Goal: Information Seeking & Learning: Find specific fact

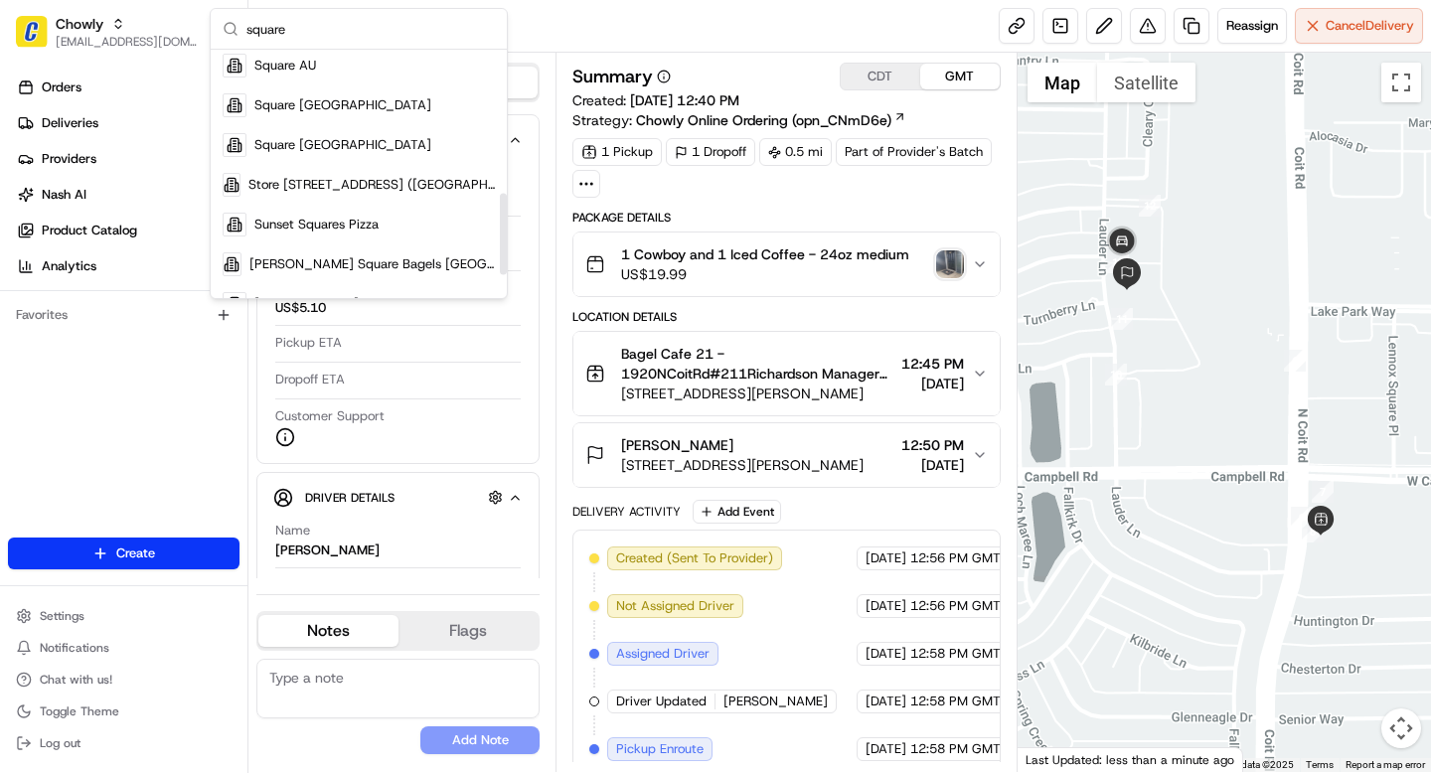
scroll to position [486, 0]
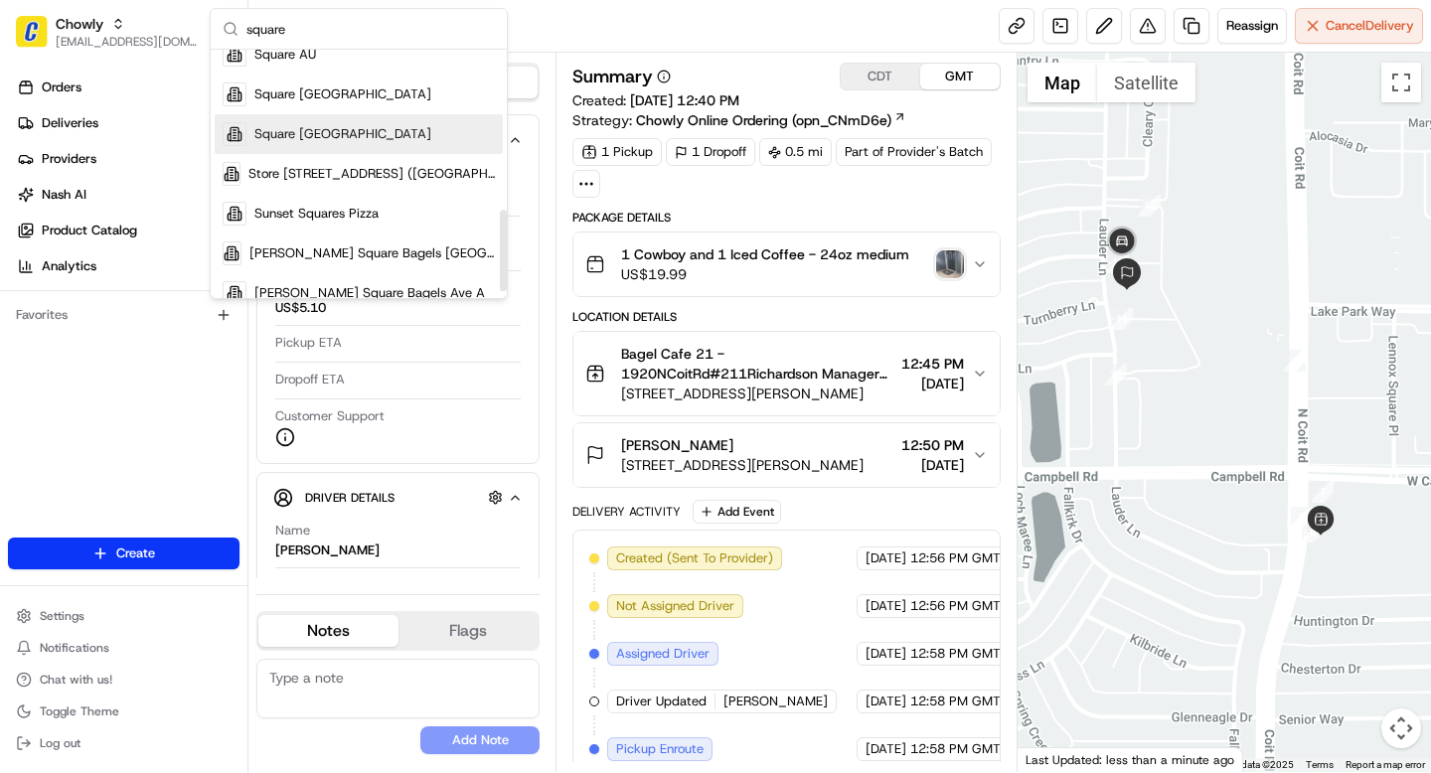
type input "square"
click at [316, 134] on div "Square [GEOGRAPHIC_DATA]" at bounding box center [359, 134] width 288 height 40
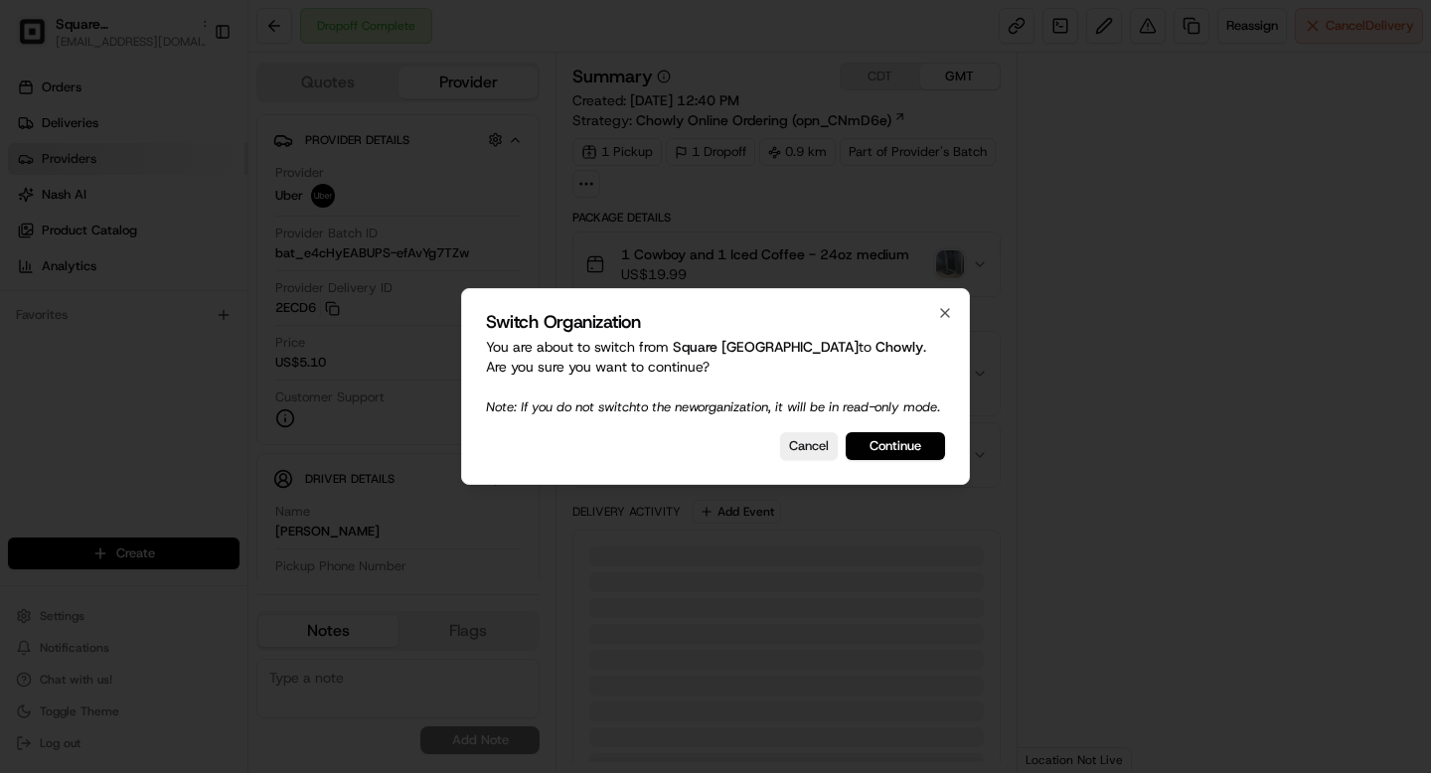
click at [76, 160] on body "Square UK grace@usenash.com Toggle Sidebar Orders Deliveries Providers Nash AI …" at bounding box center [715, 386] width 1431 height 773
click at [810, 454] on button "Cancel" at bounding box center [809, 446] width 58 height 28
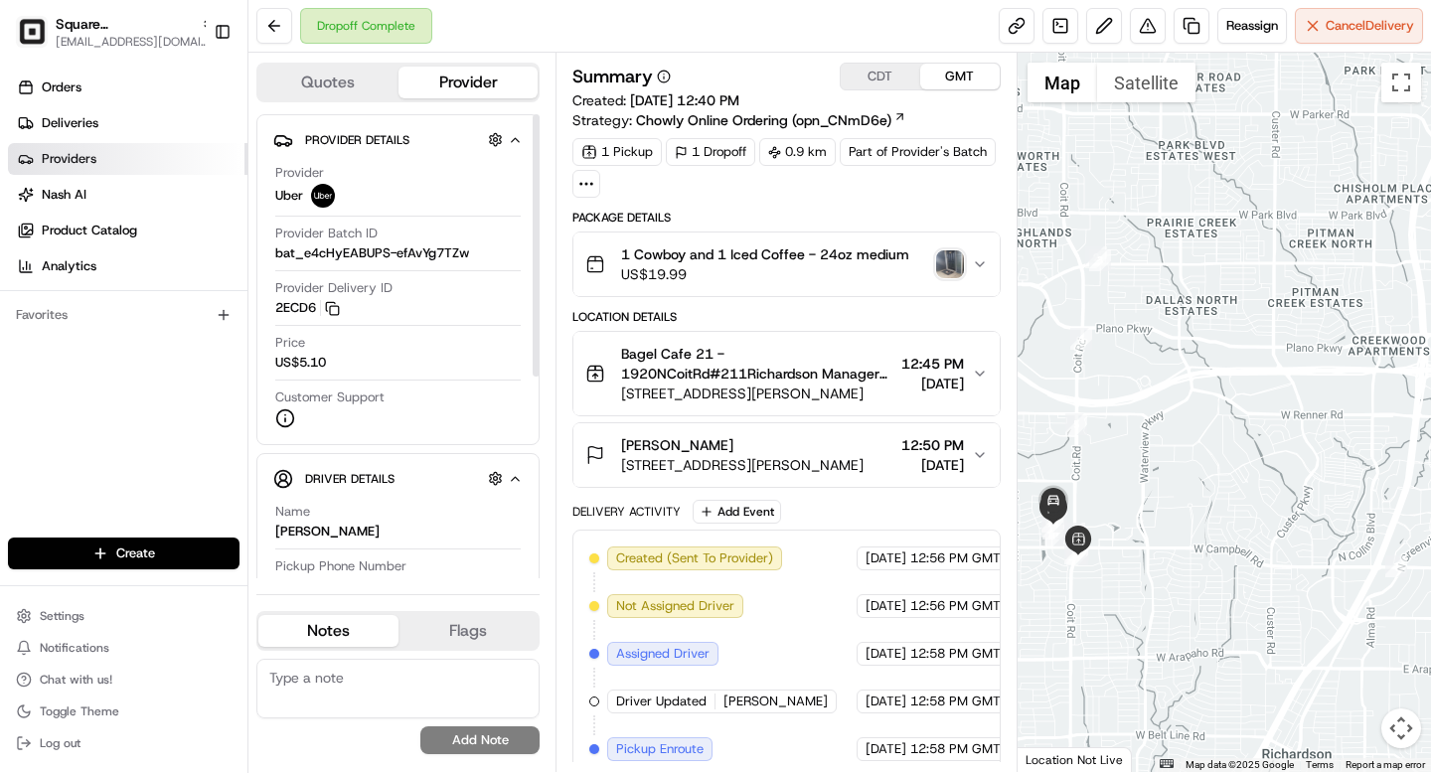
click at [82, 159] on span "Providers" at bounding box center [69, 159] width 55 height 18
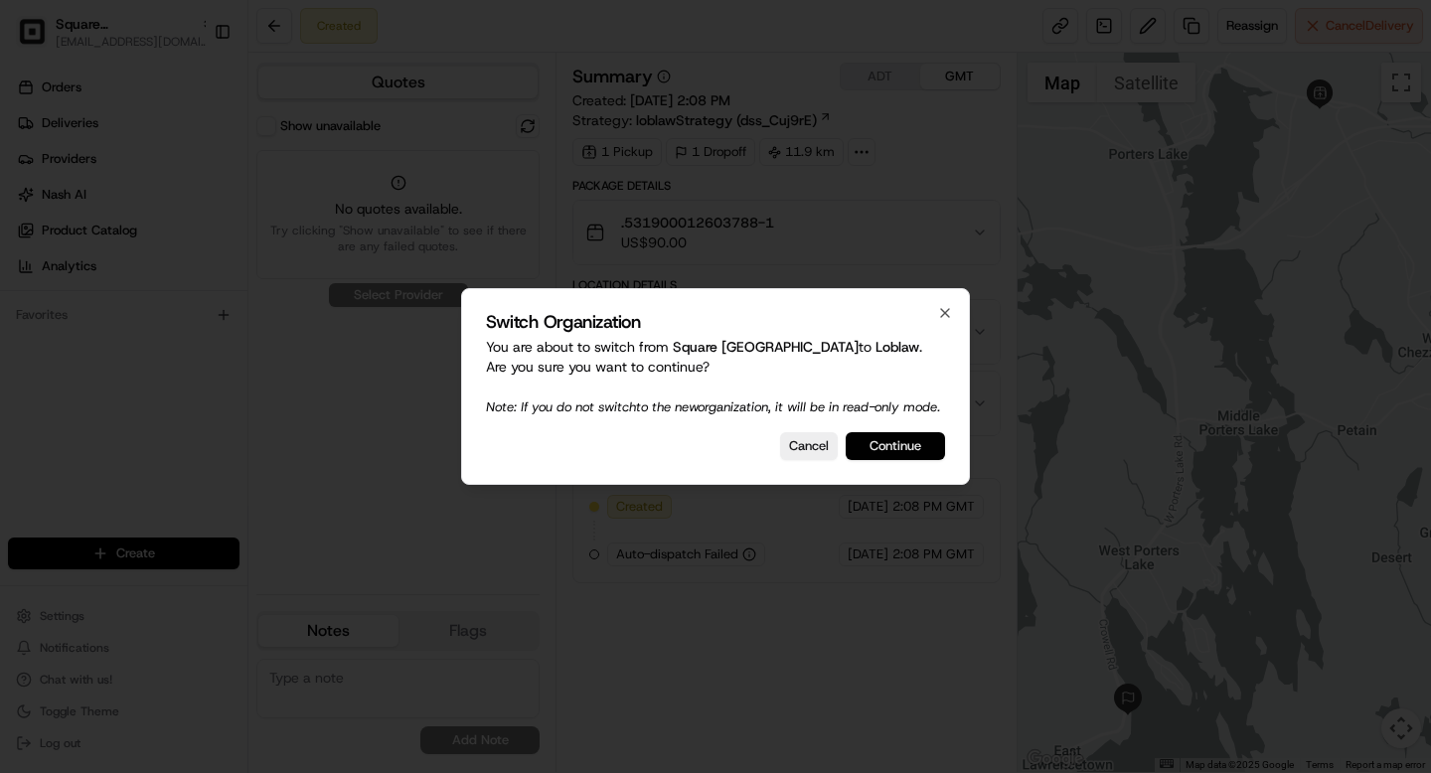
click at [908, 460] on button "Continue" at bounding box center [895, 446] width 99 height 28
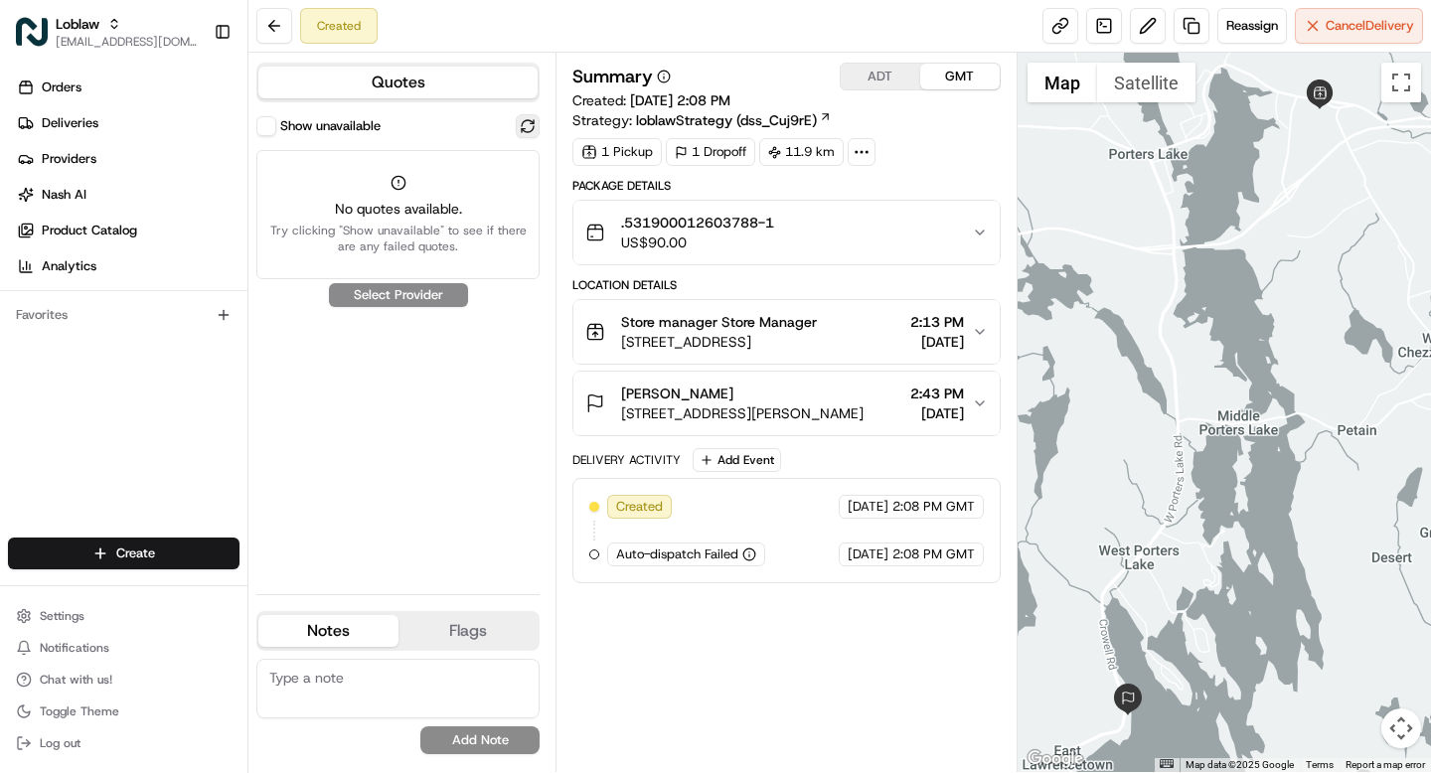
click at [531, 121] on button at bounding box center [528, 126] width 24 height 24
click at [275, 116] on div "Show unavailable" at bounding box center [318, 126] width 124 height 20
click at [269, 127] on button "Show unavailable" at bounding box center [266, 126] width 20 height 20
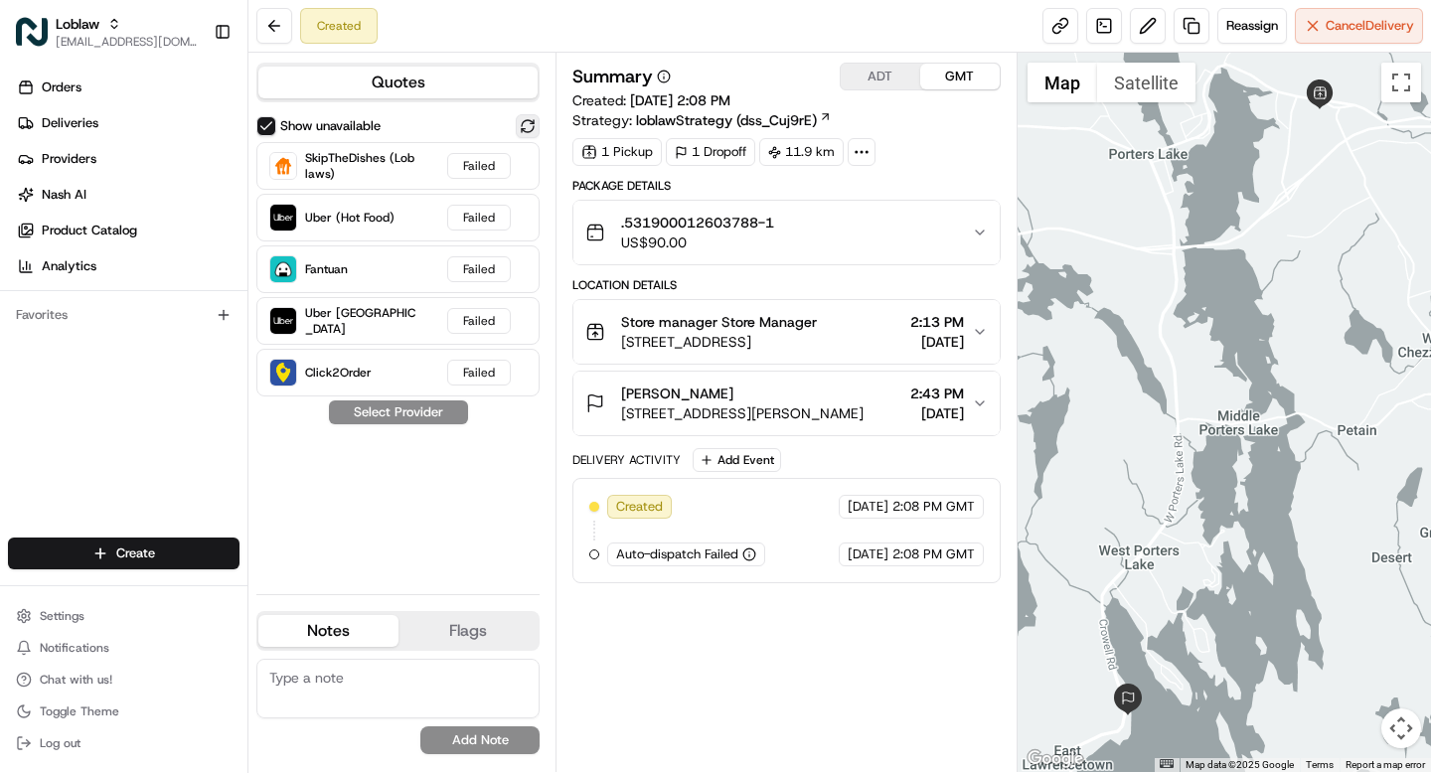
click at [526, 119] on button at bounding box center [528, 126] width 24 height 24
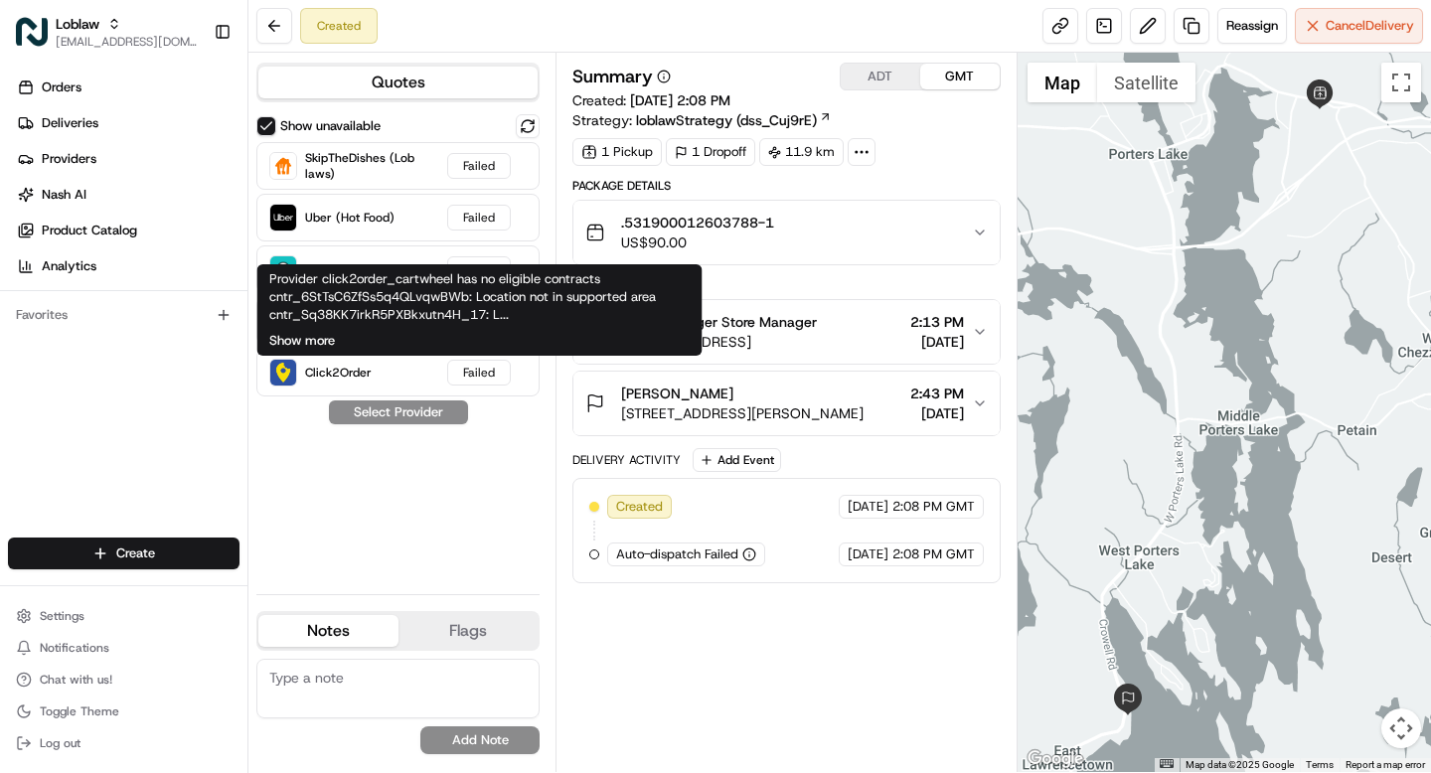
click at [325, 341] on button "Show more" at bounding box center [302, 341] width 66 height 18
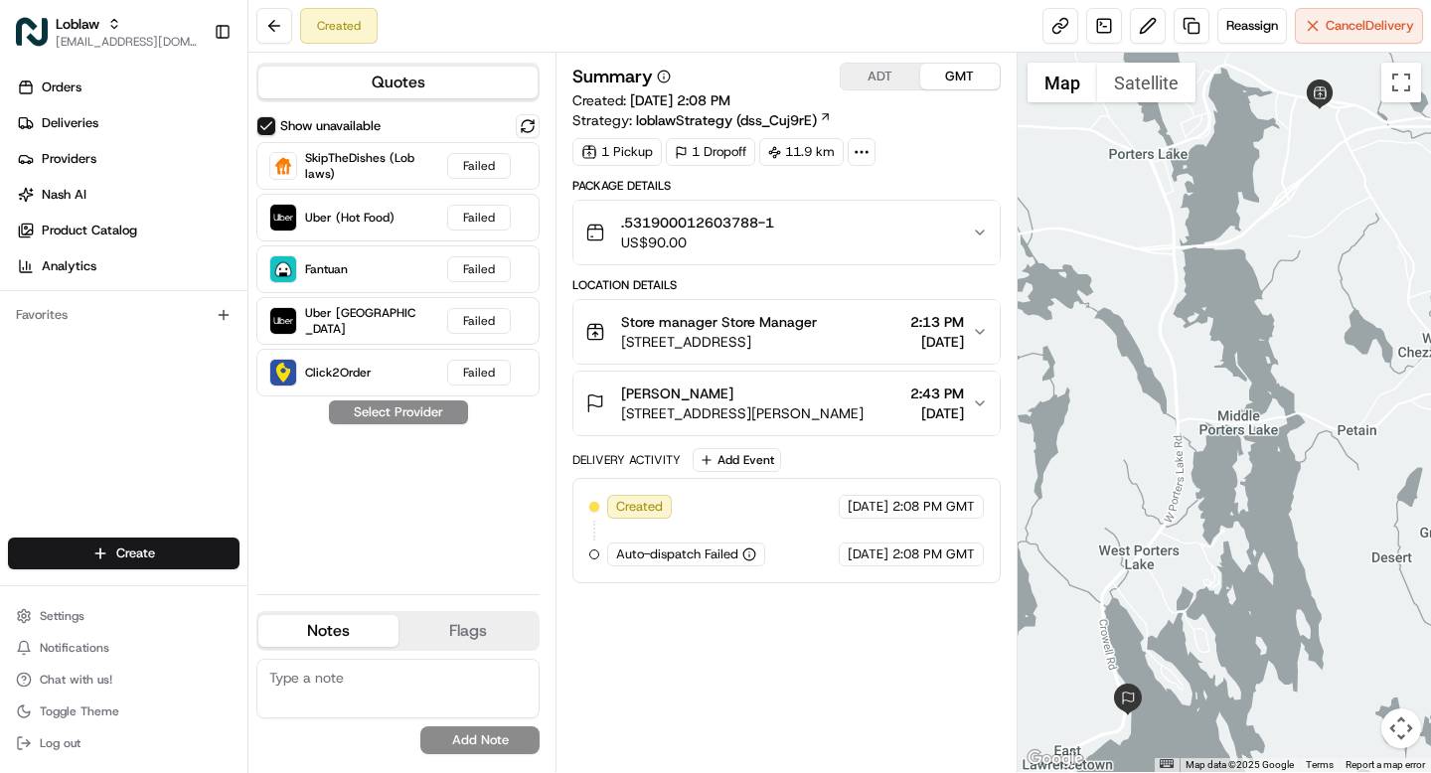
click at [804, 231] on div ".531900012603788-1 US$90.00" at bounding box center [778, 233] width 386 height 40
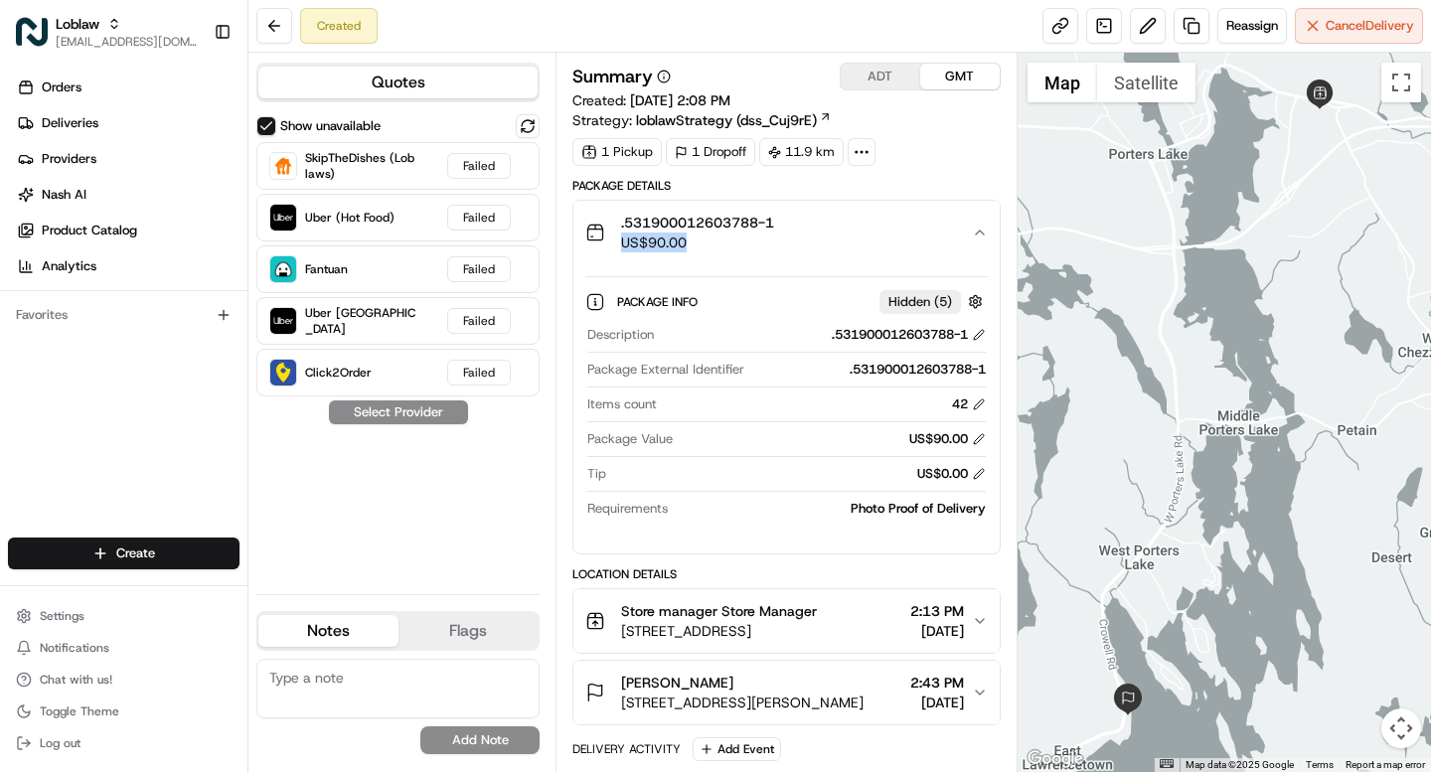
drag, startPoint x: 712, startPoint y: 246, endPoint x: 615, endPoint y: 242, distance: 97.5
click at [615, 242] on div ".531900012603788-1 US$90.00" at bounding box center [679, 233] width 189 height 40
copy span "US$90.00"
drag, startPoint x: 810, startPoint y: 208, endPoint x: 675, endPoint y: 212, distance: 135.2
click at [675, 212] on button ".531900012603788-1 US$90.00" at bounding box center [785, 233] width 425 height 64
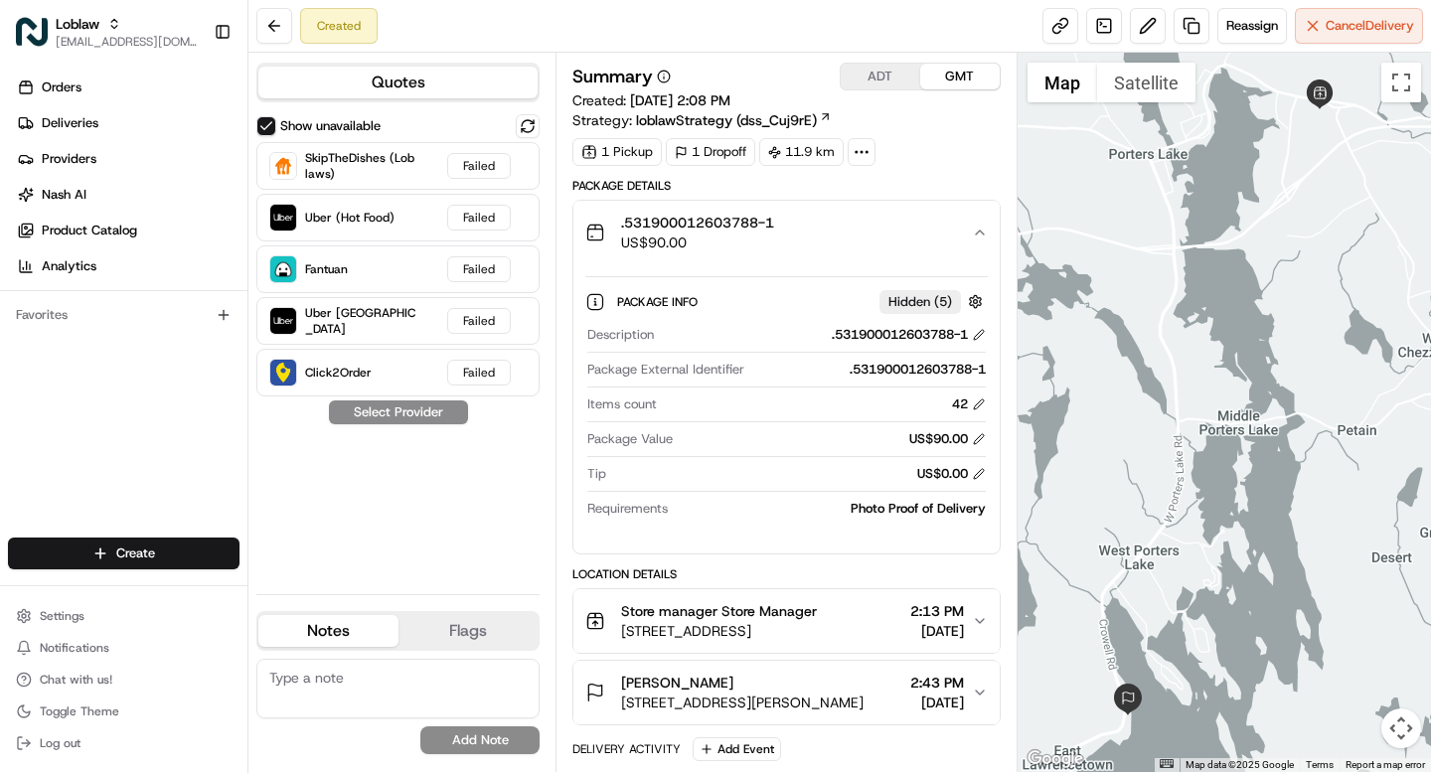
click at [802, 213] on div ".531900012603788-1 US$90.00" at bounding box center [778, 233] width 386 height 40
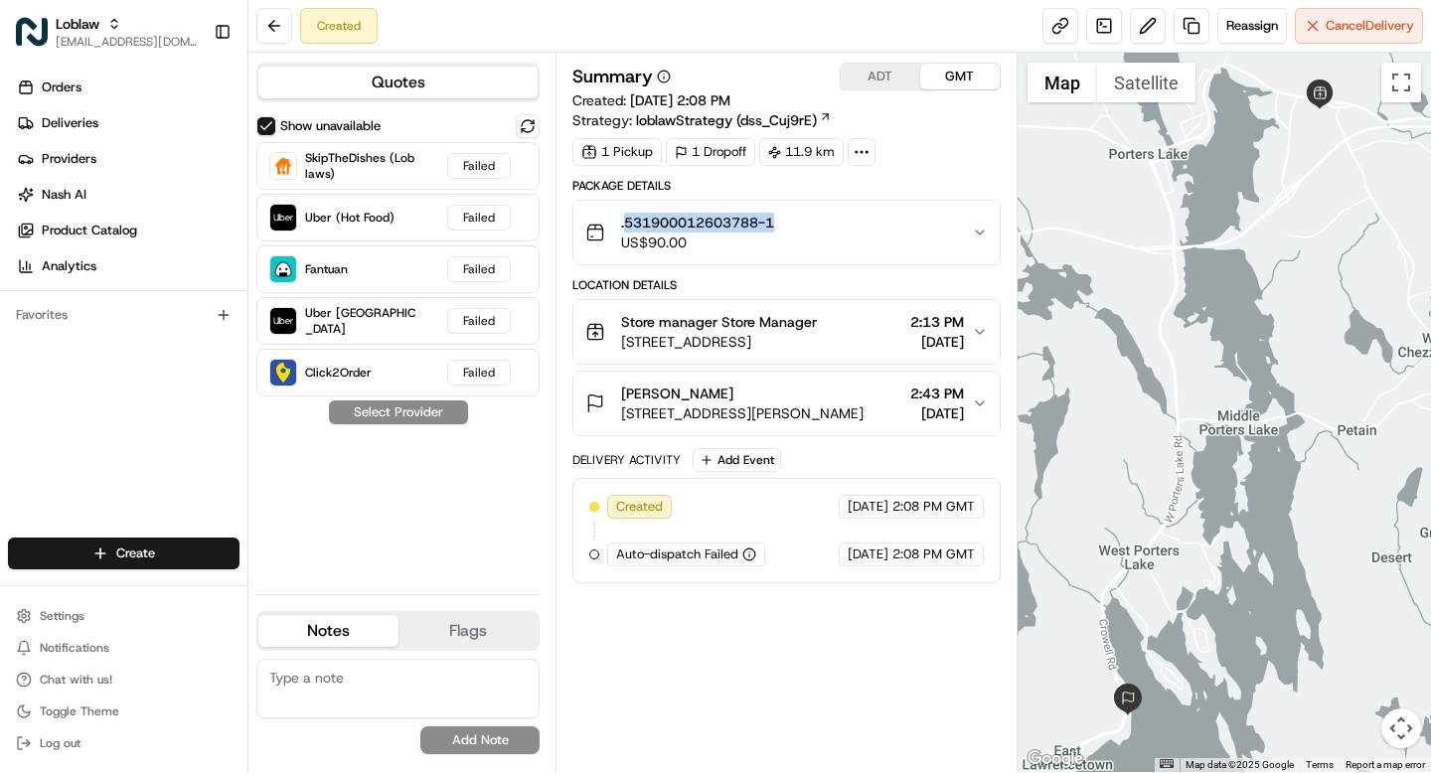
drag, startPoint x: 797, startPoint y: 222, endPoint x: 628, endPoint y: 222, distance: 168.9
click at [628, 222] on div ".531900012603788-1 US$90.00" at bounding box center [778, 233] width 386 height 40
copy span "531900012603788-1"
